Goal: Navigation & Orientation: Go to known website

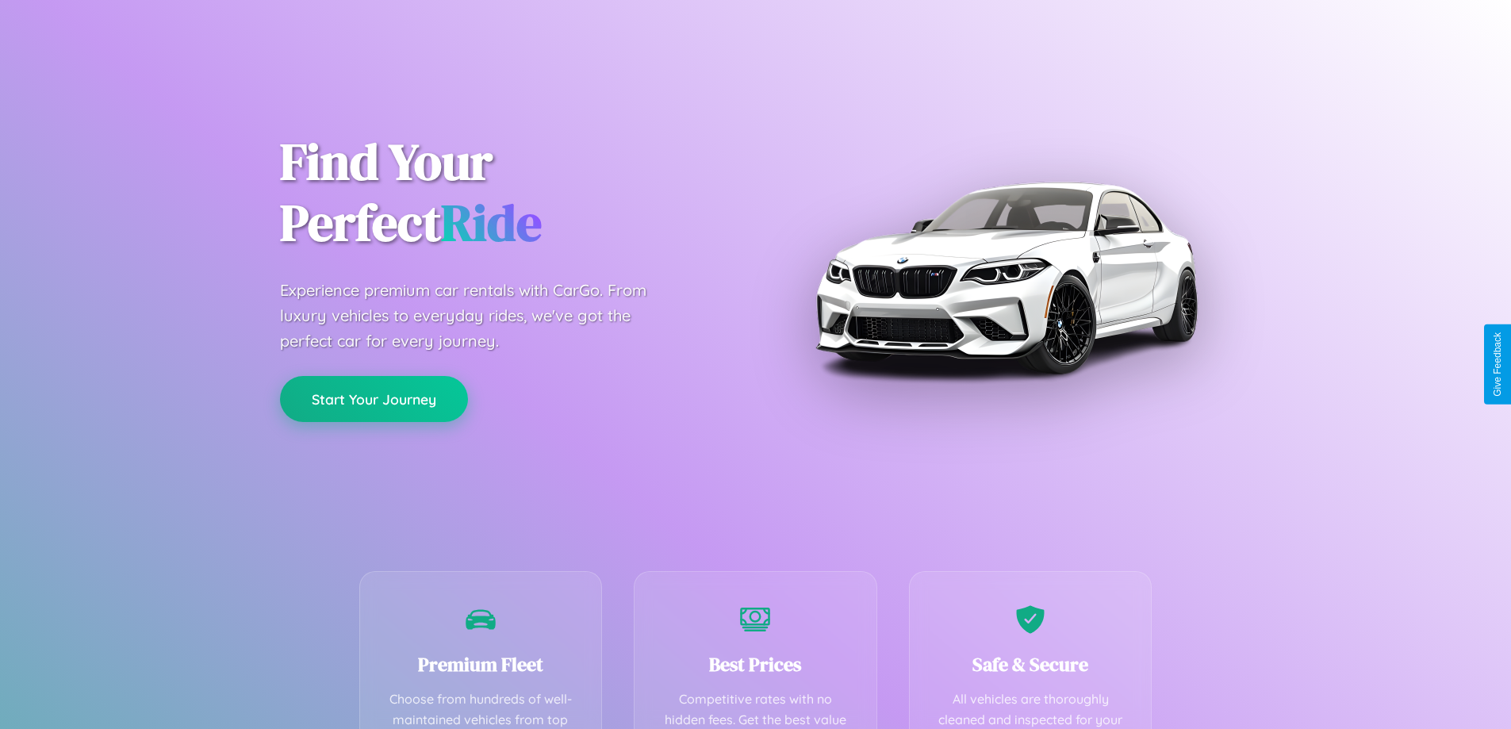
click at [373, 399] on button "Start Your Journey" at bounding box center [374, 399] width 188 height 46
click at [373, 398] on button "Start Your Journey" at bounding box center [374, 399] width 188 height 46
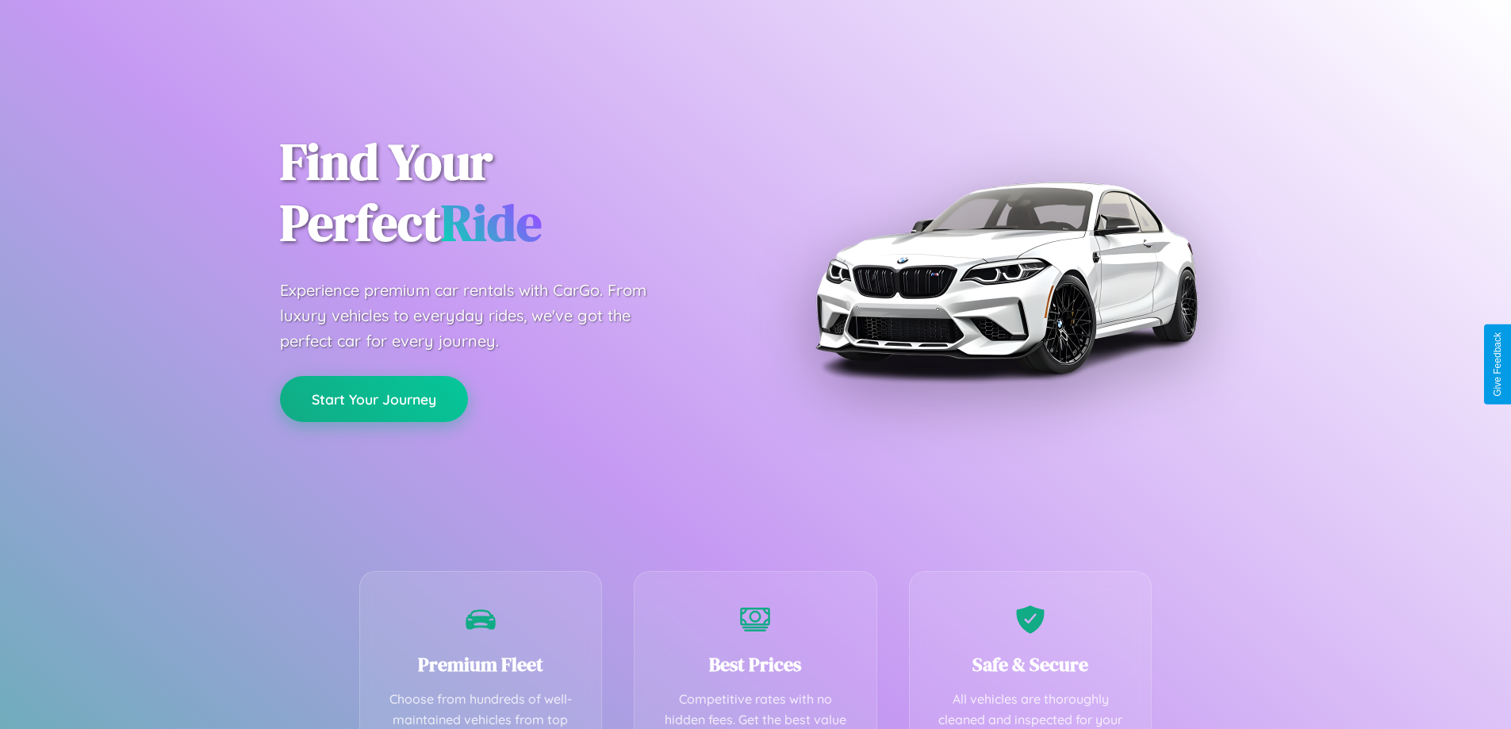
click at [373, 398] on button "Start Your Journey" at bounding box center [374, 399] width 188 height 46
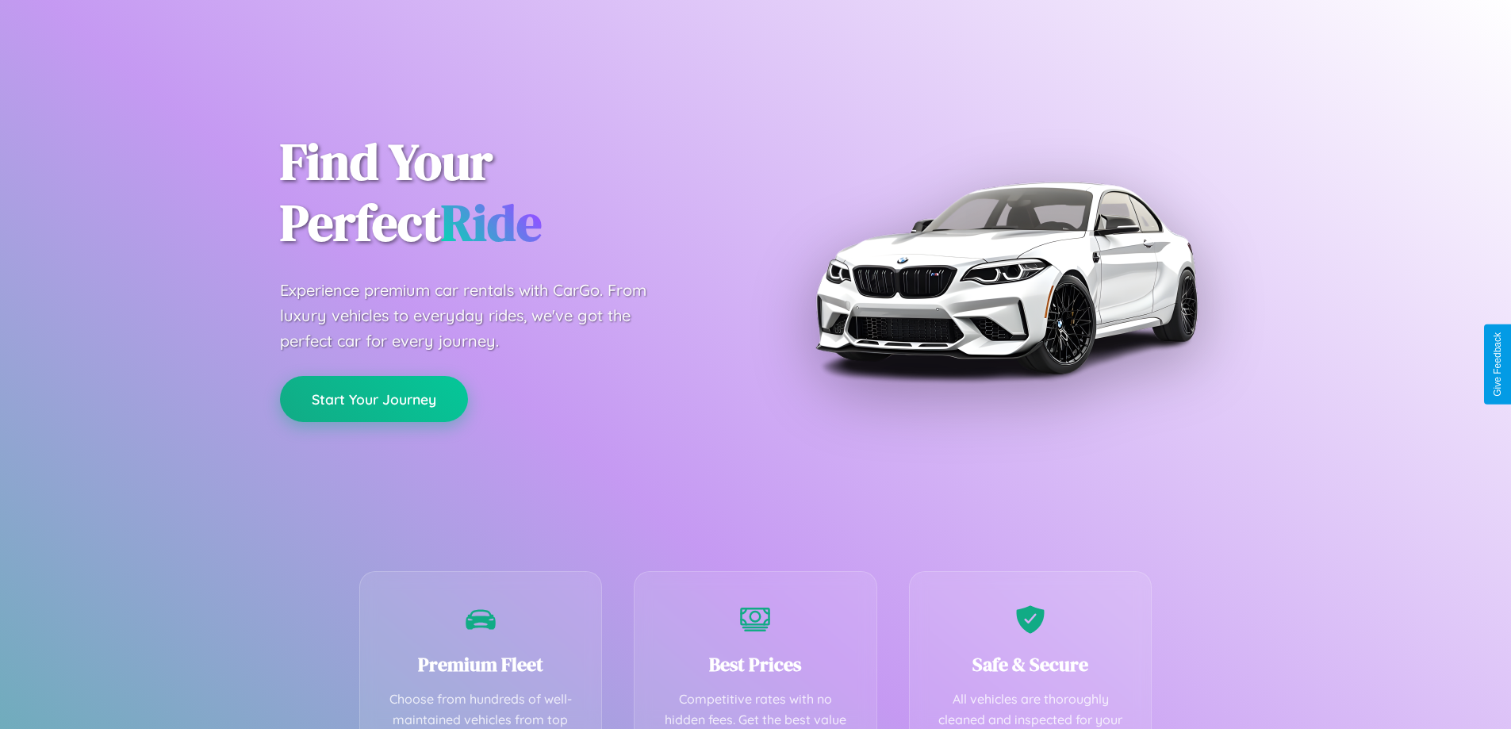
click at [373, 398] on button "Start Your Journey" at bounding box center [374, 399] width 188 height 46
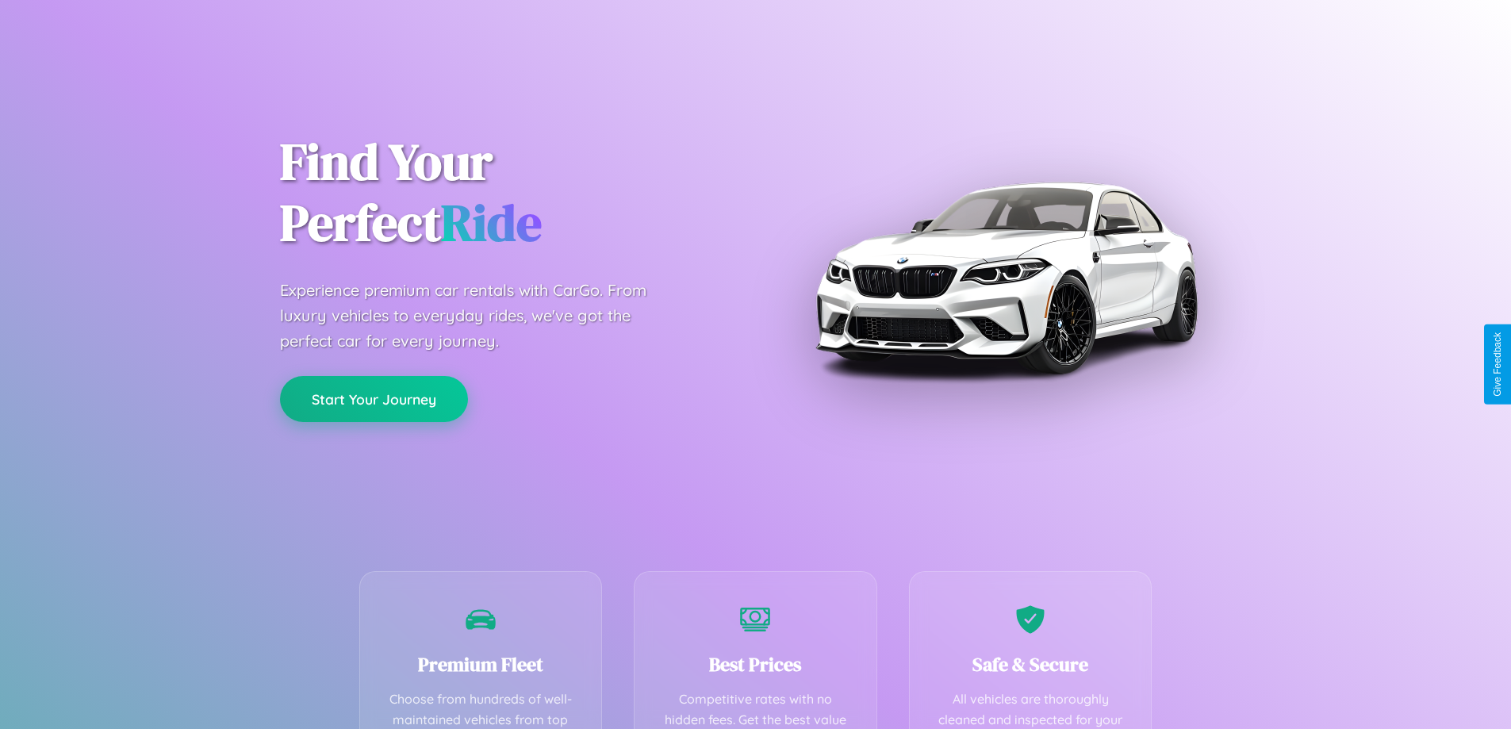
click at [373, 398] on button "Start Your Journey" at bounding box center [374, 399] width 188 height 46
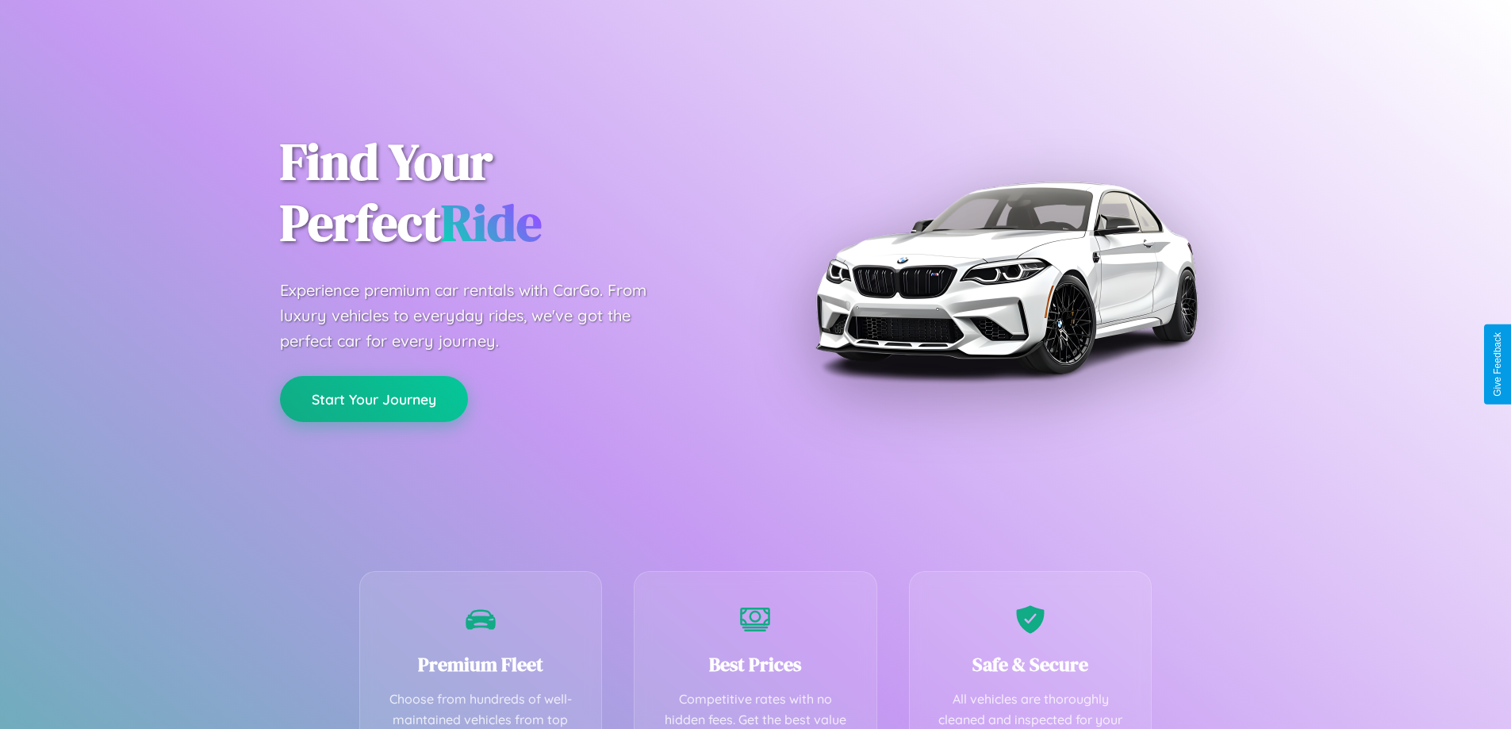
click at [373, 398] on button "Start Your Journey" at bounding box center [374, 399] width 188 height 46
